Goal: Task Accomplishment & Management: Use online tool/utility

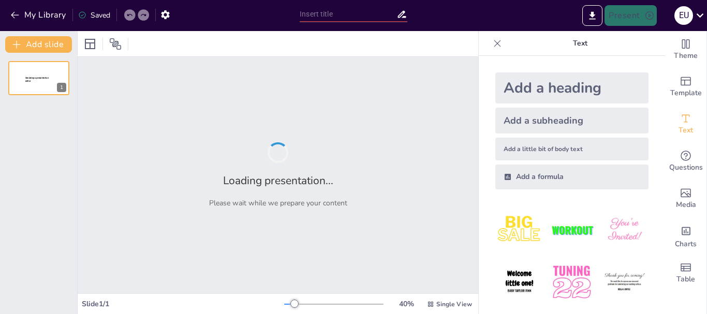
type input "Impacto de la Inteligencia Artificial en la Mitigación de la Contaminación del …"
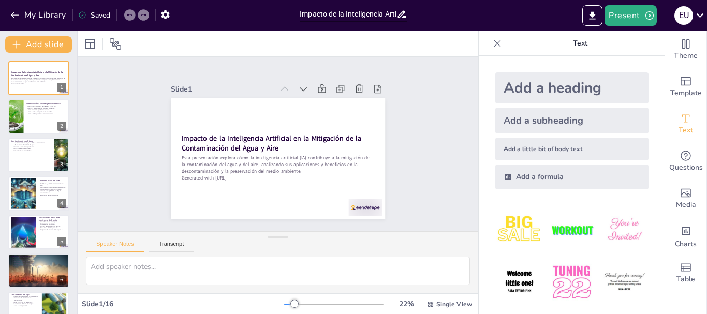
checkbox input "true"
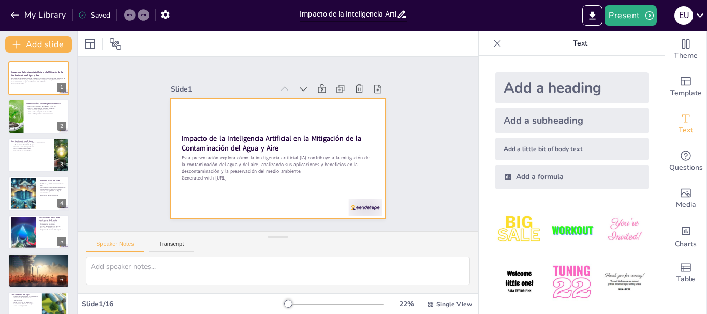
checkbox input "true"
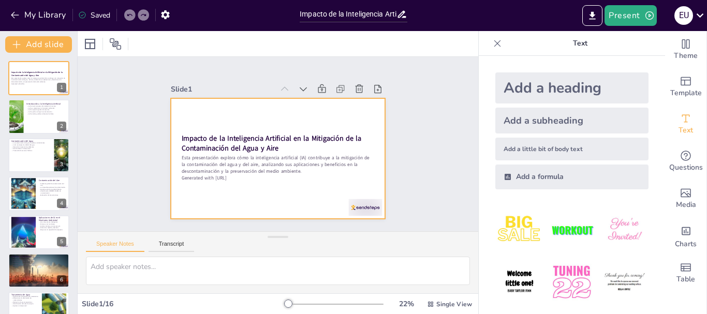
checkbox input "true"
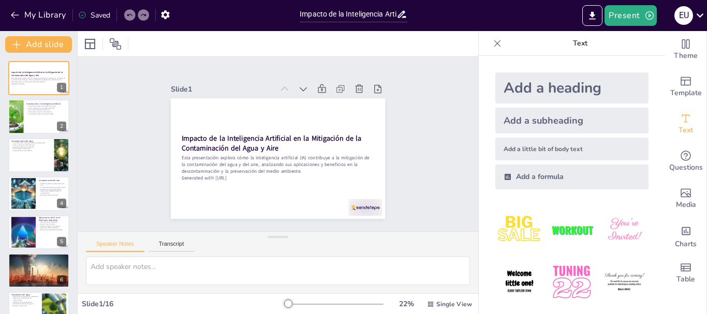
checkbox input "true"
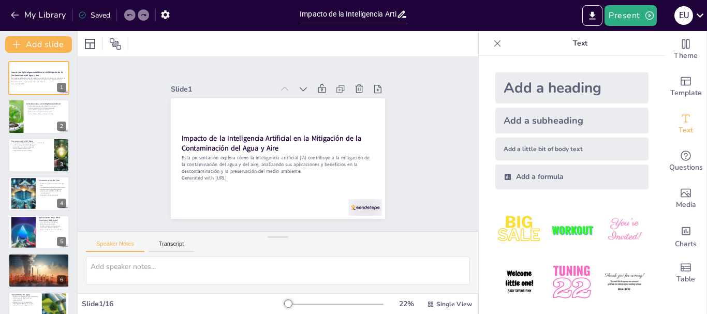
checkbox input "true"
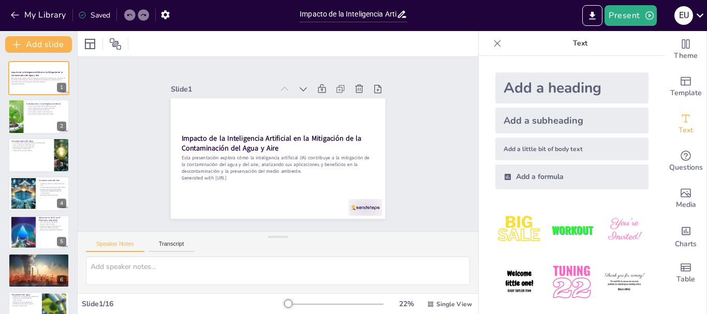
checkbox input "true"
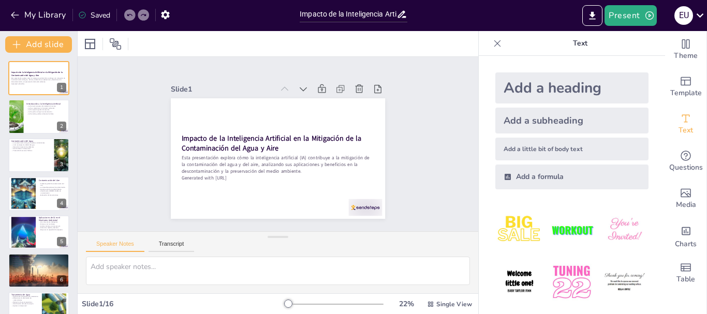
checkbox input "true"
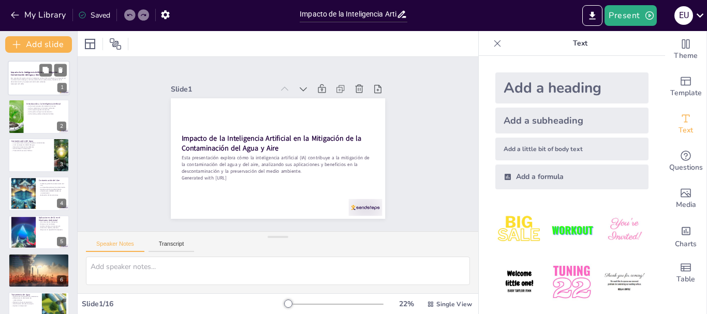
checkbox input "true"
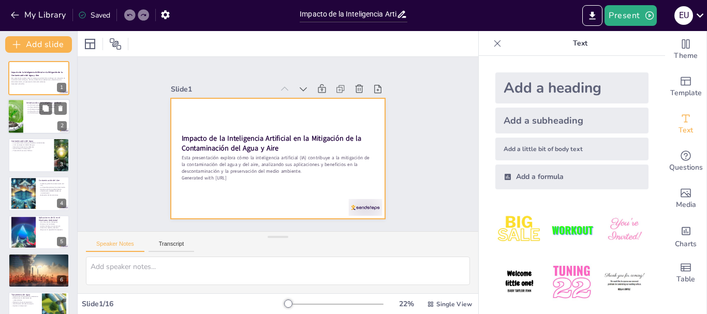
checkbox input "true"
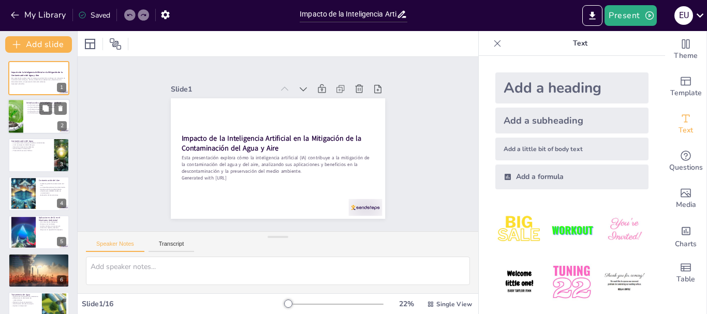
checkbox input "true"
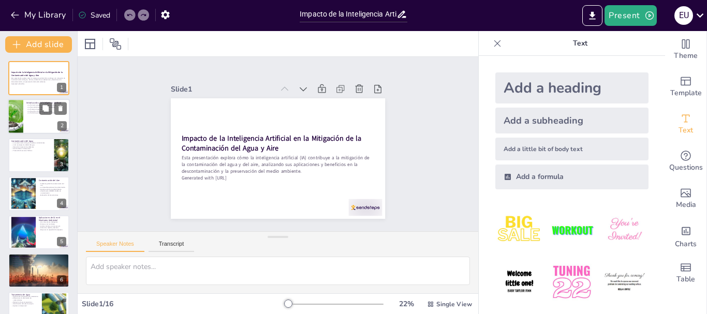
click at [36, 118] on div at bounding box center [39, 116] width 62 height 35
type textarea "Lo ipsumdolorsi ametconsec ad elit se do eiusmodte in utl etdolore magn aliquae…"
checkbox input "true"
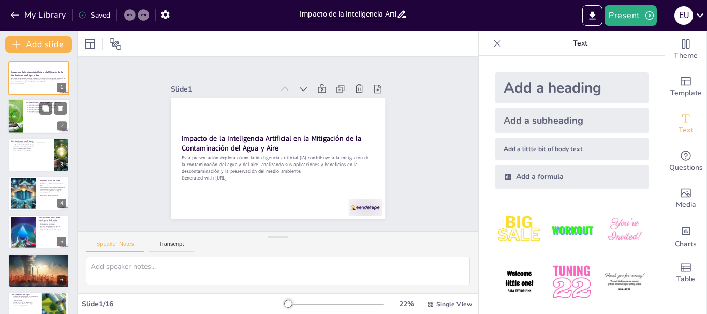
checkbox input "true"
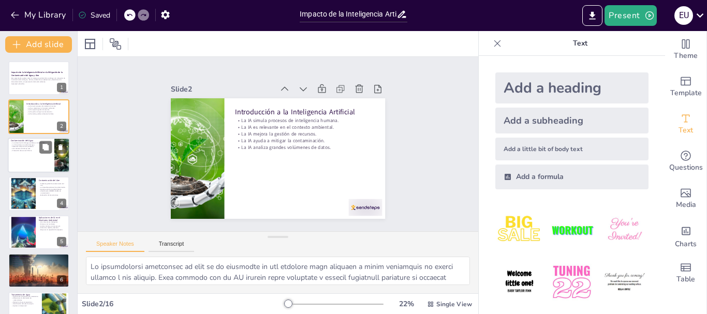
checkbox input "true"
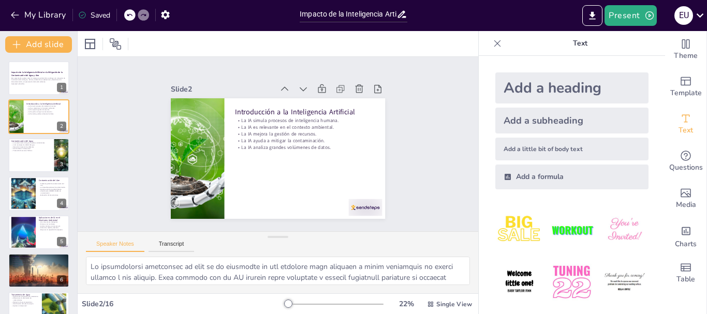
checkbox input "true"
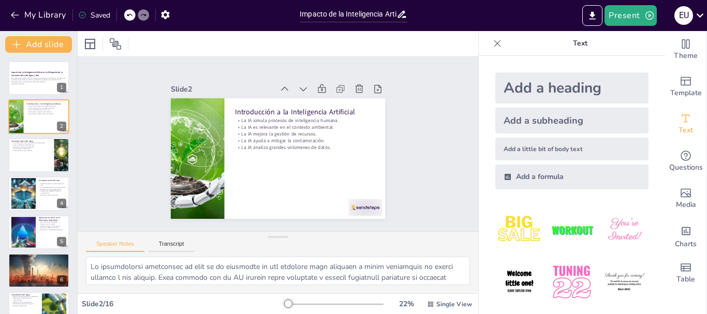
checkbox input "true"
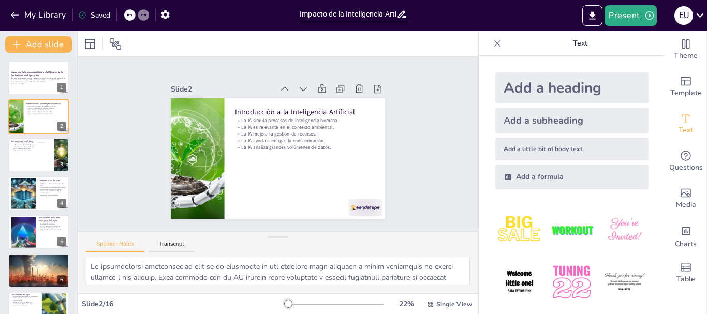
checkbox input "true"
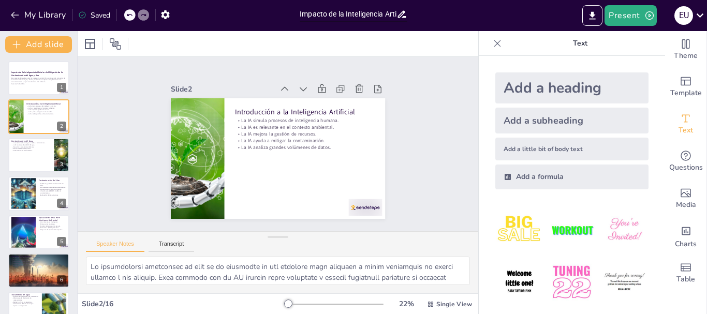
checkbox input "true"
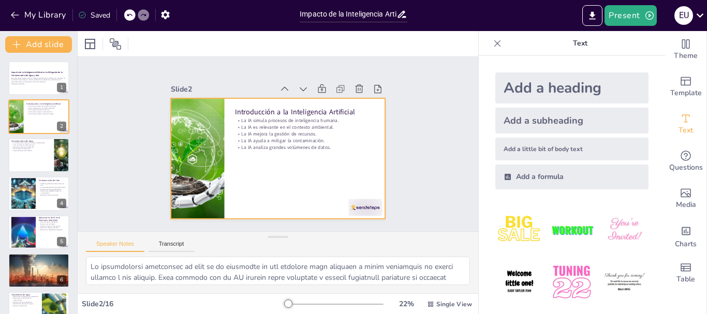
checkbox input "true"
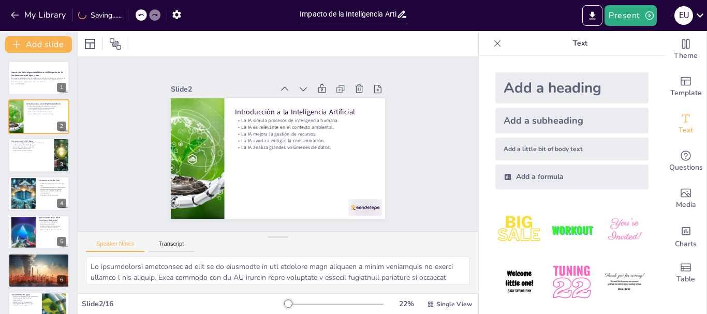
checkbox input "true"
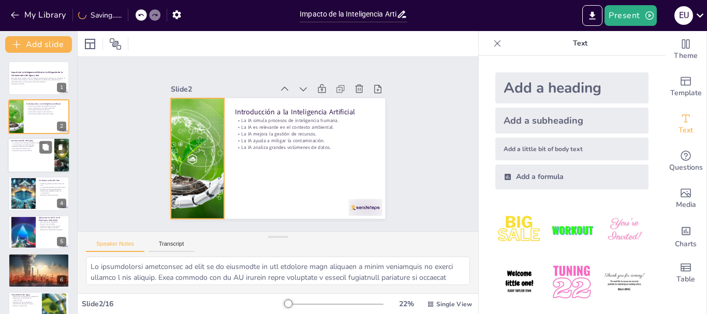
checkbox input "true"
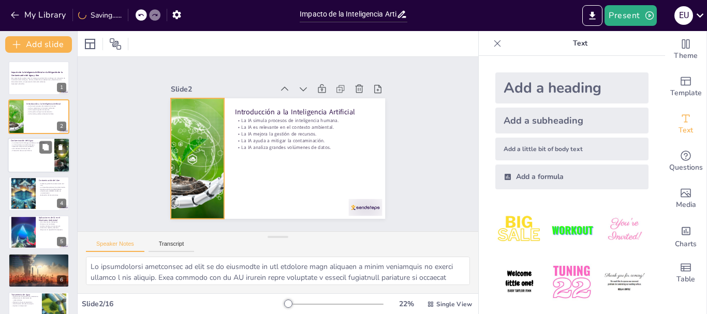
checkbox input "true"
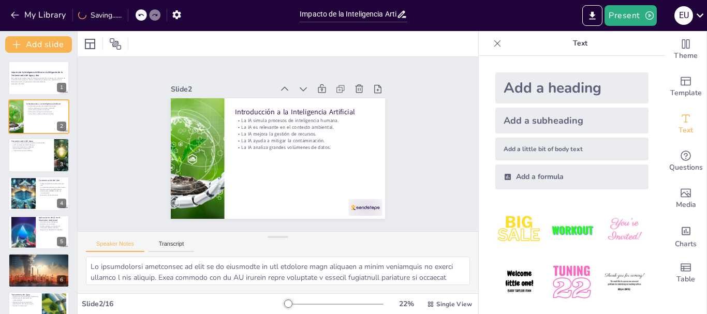
checkbox input "true"
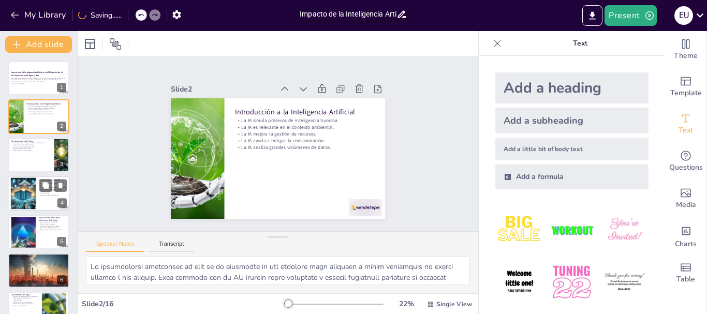
checkbox input "true"
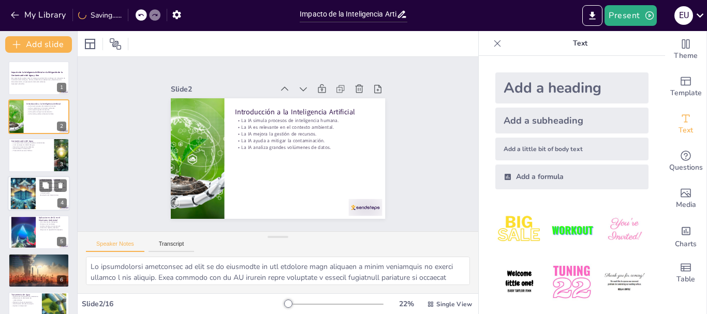
checkbox input "true"
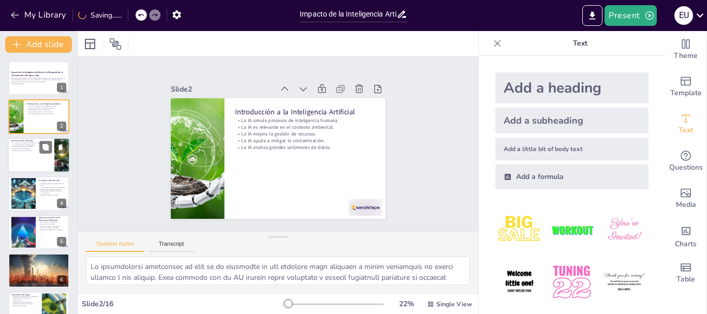
checkbox input "true"
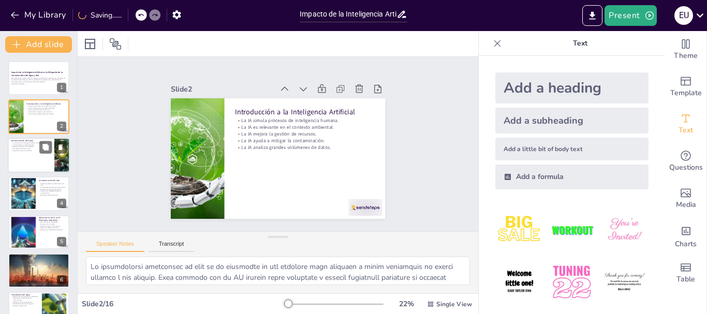
checkbox input "true"
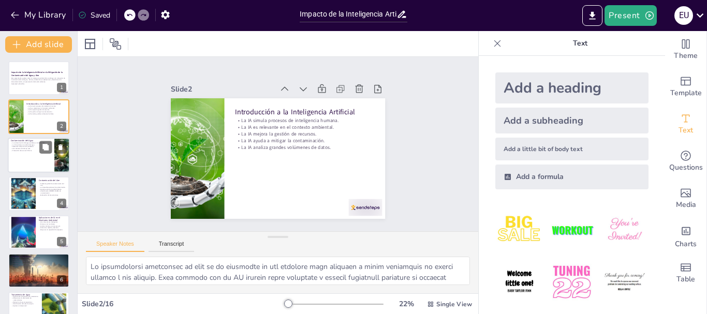
checkbox input "true"
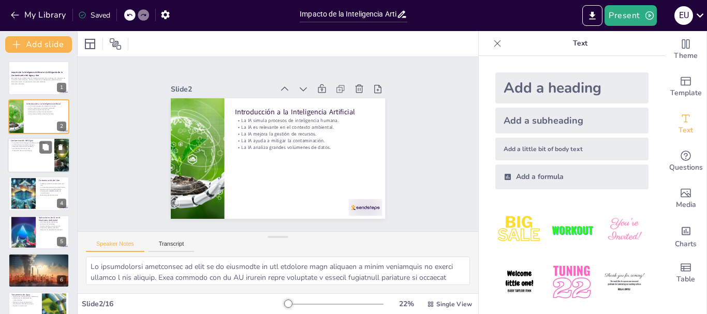
checkbox input "true"
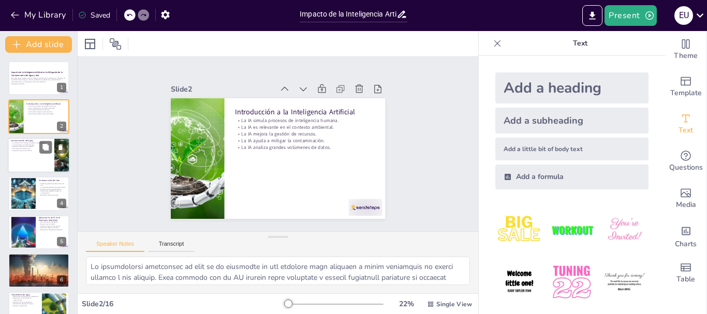
click at [22, 160] on div at bounding box center [39, 155] width 62 height 35
type textarea "Lo ipsumdolorsit ame cons ad el seddoeiu tempo inc utlabo e doloremagna a enima…"
checkbox input "true"
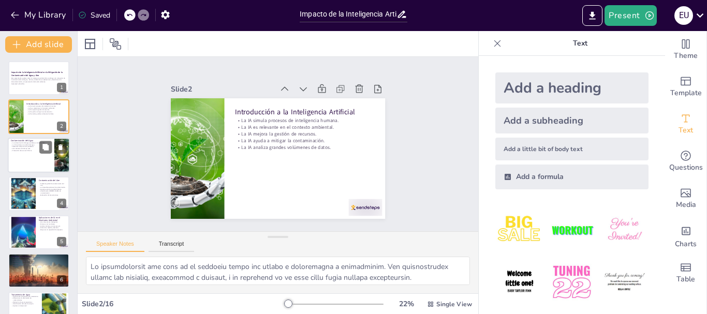
checkbox input "true"
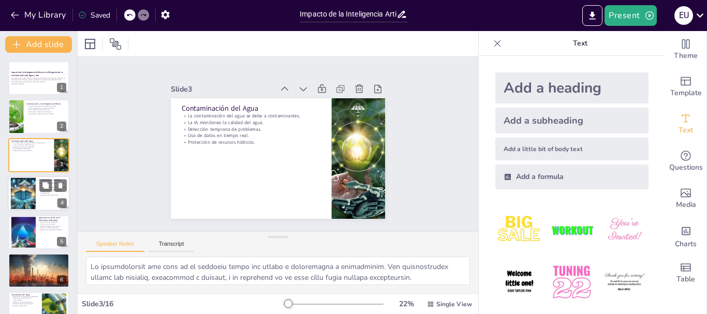
checkbox input "true"
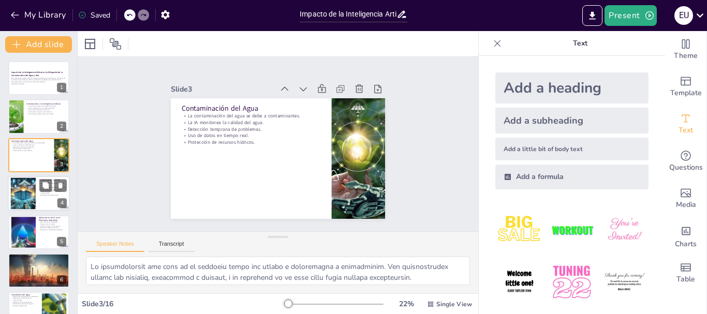
checkbox input "true"
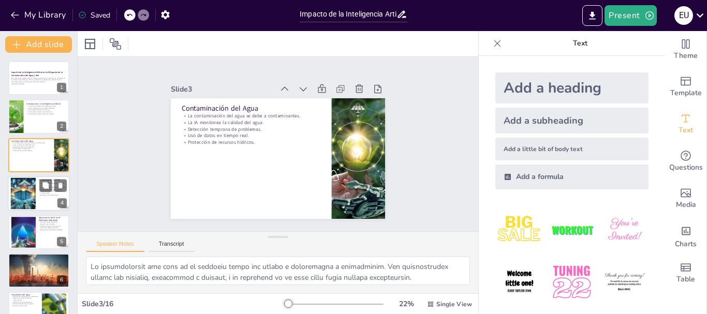
click at [25, 190] on div at bounding box center [23, 194] width 56 height 32
type textarea "Lo ipsumdolorsit ame cons ad el seddoei tem incididunt utlaboree, doloremag a e…"
checkbox input "true"
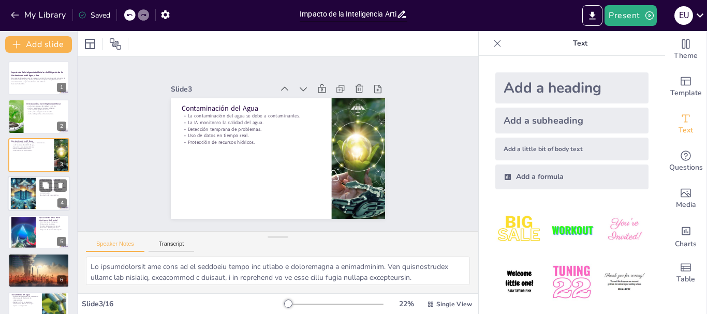
checkbox input "true"
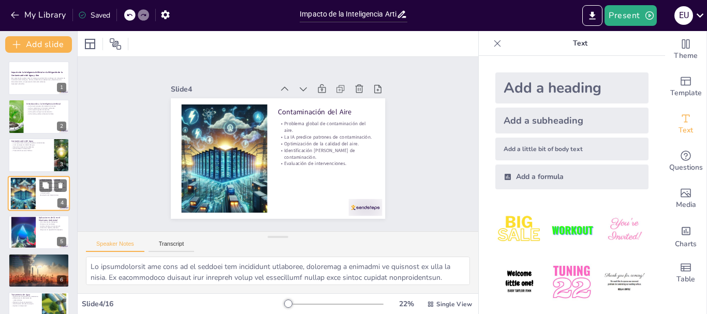
scroll to position [10, 0]
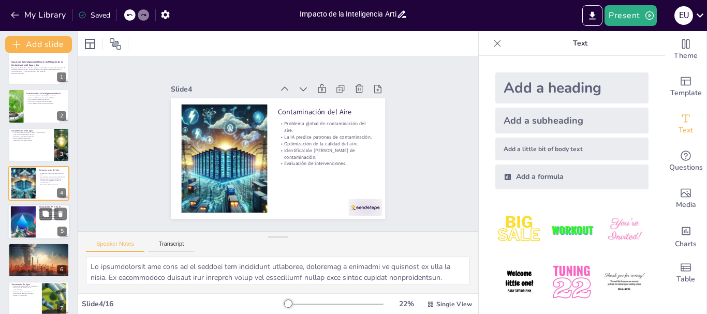
checkbox input "true"
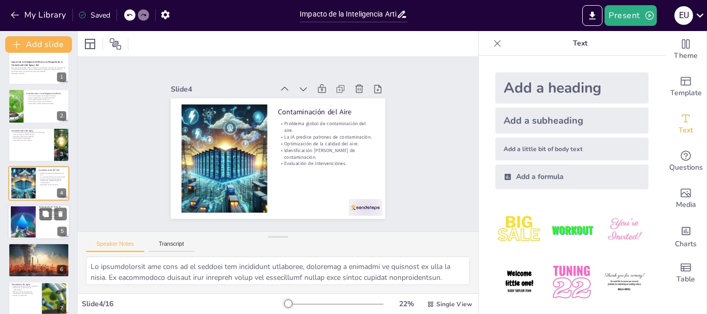
checkbox input "true"
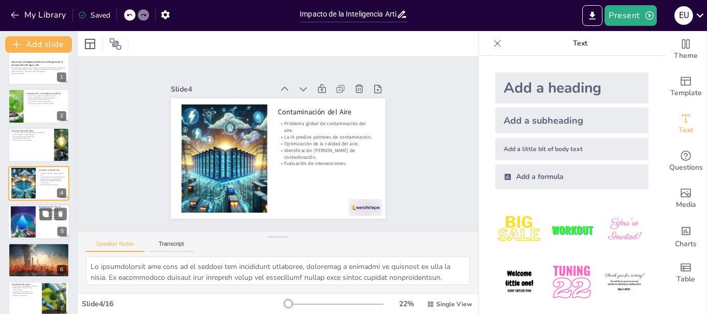
checkbox input "true"
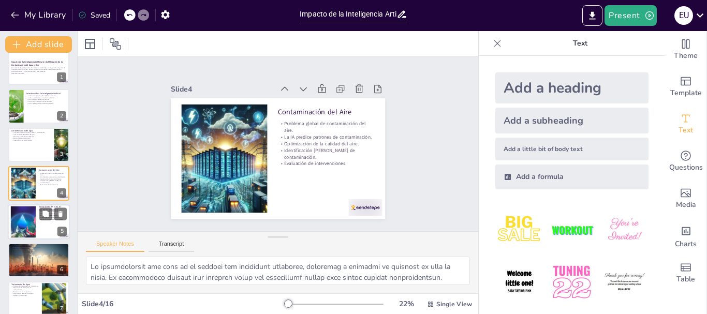
click at [29, 224] on div at bounding box center [23, 222] width 32 height 32
type textarea "Lor ipsumdol sitametconse adi elitseddoeius temp in utlaboree doloremag. Aliqu …"
checkbox input "true"
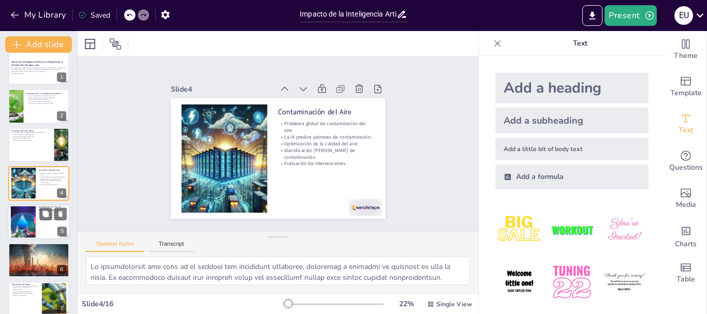
checkbox input "true"
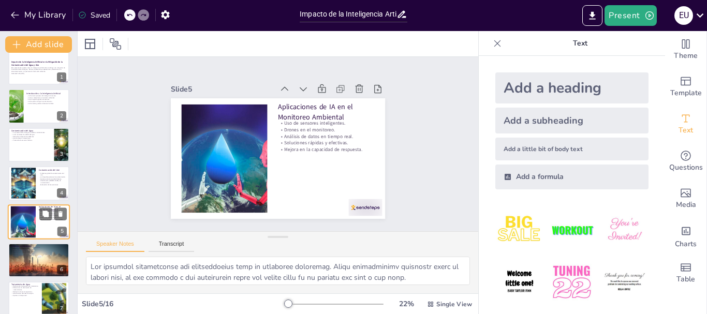
scroll to position [49, 0]
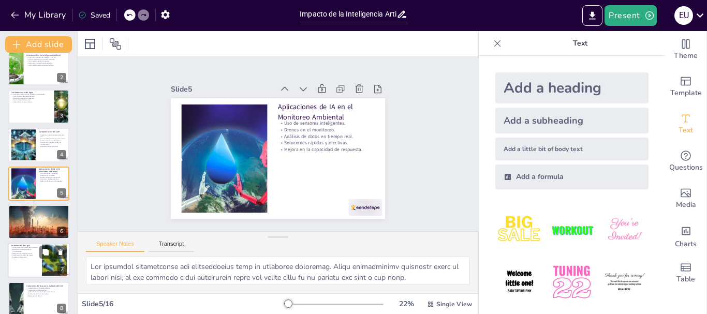
checkbox input "true"
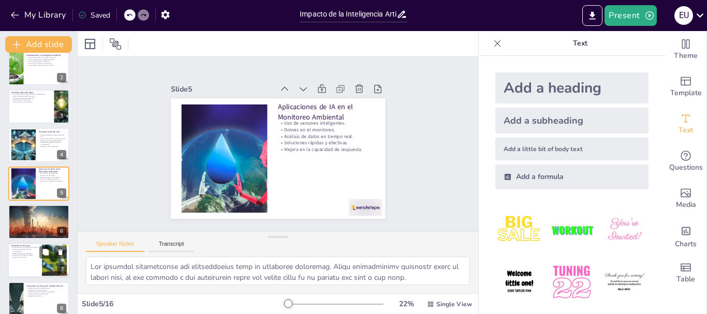
checkbox input "true"
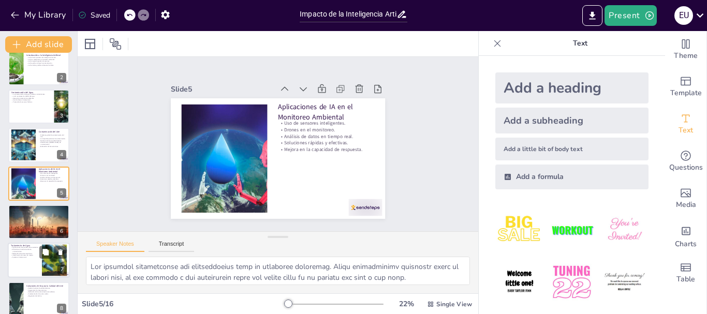
checkbox input "true"
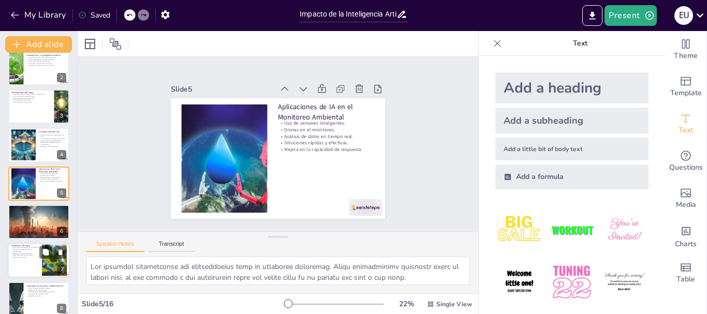
click at [25, 257] on p "Ajustes en tiempo real." at bounding box center [25, 258] width 28 height 2
type textarea "Lo ipsumdolorsi am con adipisci el seddoeiusmo te inci ut laboreet dolo magnaal…"
checkbox input "true"
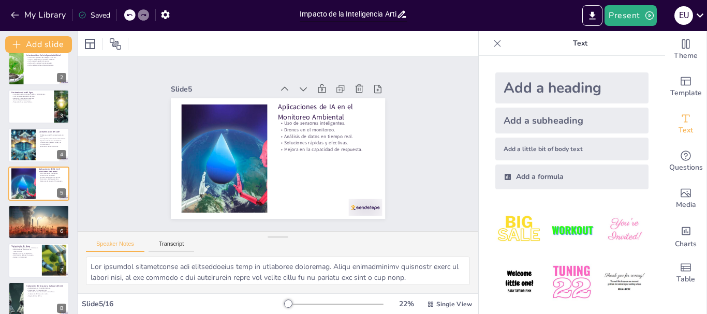
checkbox input "true"
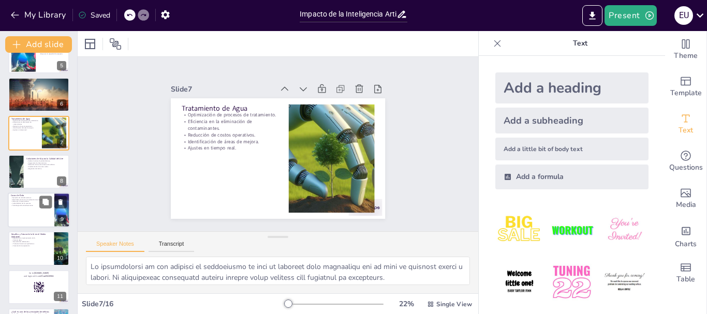
scroll to position [177, 0]
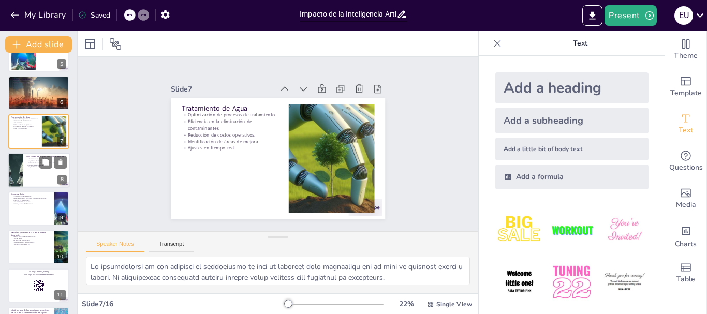
click at [27, 169] on div at bounding box center [39, 170] width 62 height 35
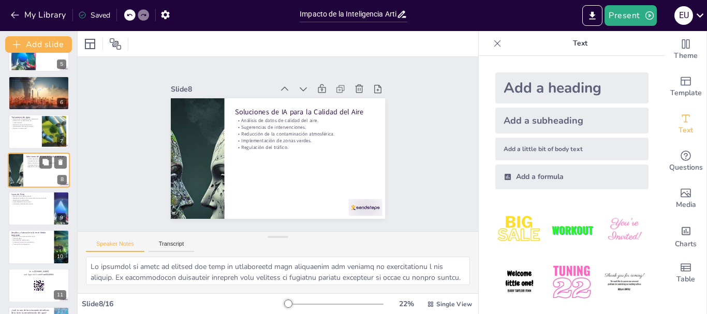
scroll to position [164, 0]
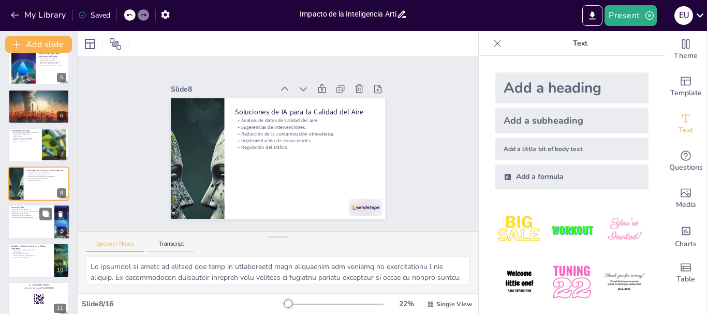
click at [25, 225] on div at bounding box center [39, 221] width 62 height 35
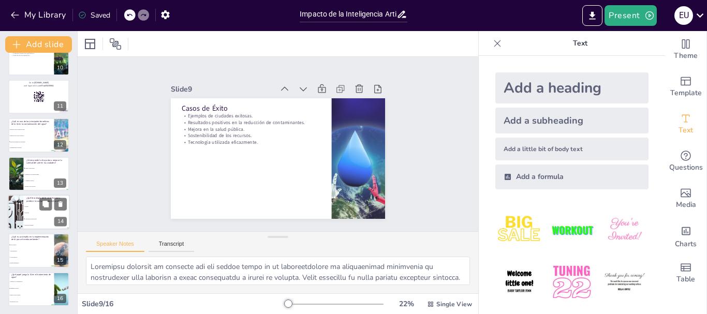
scroll to position [367, 0]
drag, startPoint x: 26, startPoint y: 288, endPoint x: 28, endPoint y: 275, distance: 13.1
click at [26, 286] on li "Optimizar procesos" at bounding box center [31, 287] width 47 height 7
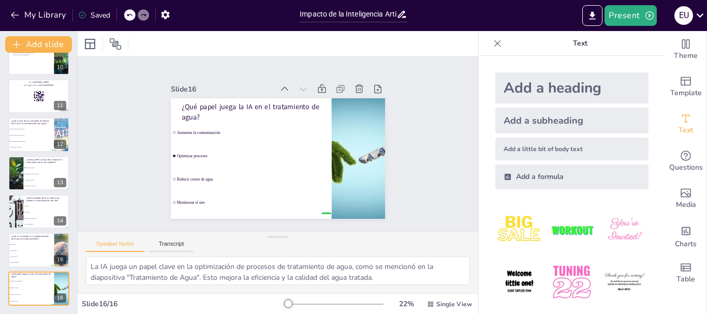
click at [592, 5] on div "Present e u" at bounding box center [559, 15] width 294 height 31
click at [594, 14] on icon "Export to PowerPoint" at bounding box center [592, 15] width 6 height 8
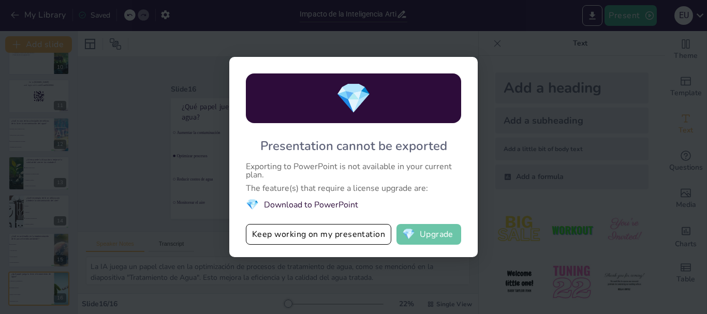
click at [421, 237] on button "💎 Upgrade" at bounding box center [428, 234] width 65 height 21
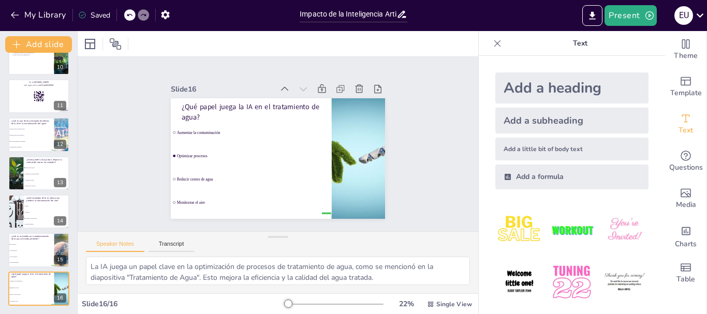
click at [206, 66] on div "Slide 1 Impacto de la Inteligencia Artificial en la Mitigación de la Contaminac…" at bounding box center [278, 144] width 191 height 241
click at [634, 14] on button "Present" at bounding box center [630, 15] width 52 height 21
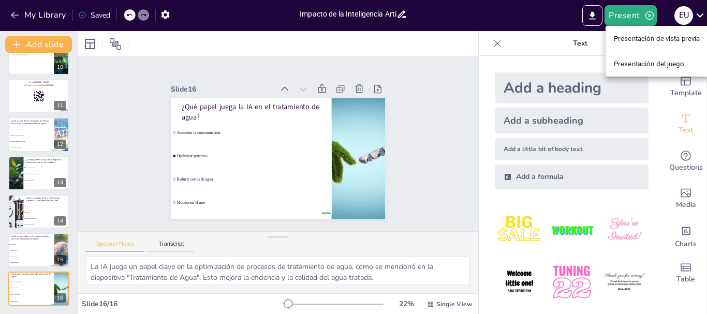
click at [644, 68] on font "Presentación del juego" at bounding box center [648, 63] width 70 height 10
